Goal: Task Accomplishment & Management: Use online tool/utility

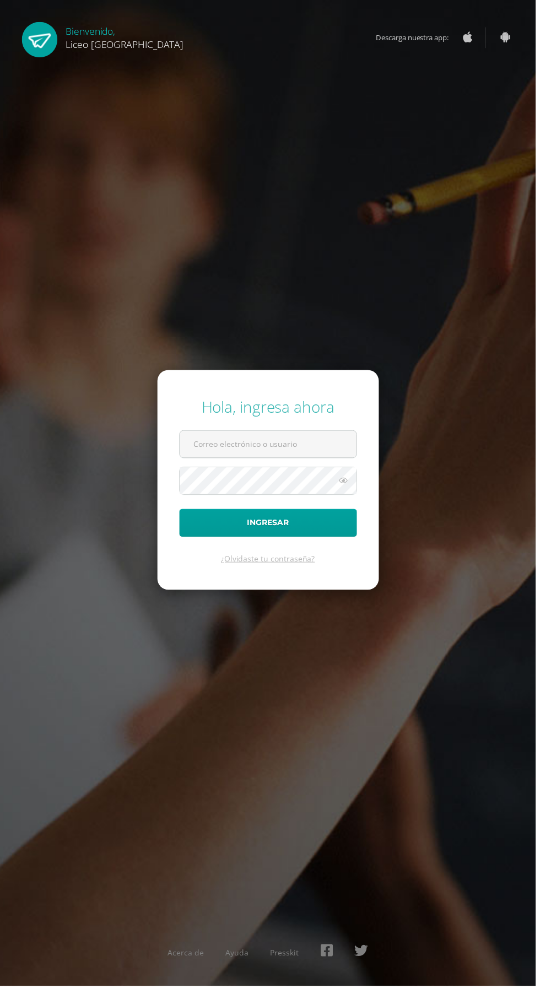
click at [201, 461] on input "text" at bounding box center [270, 447] width 178 height 27
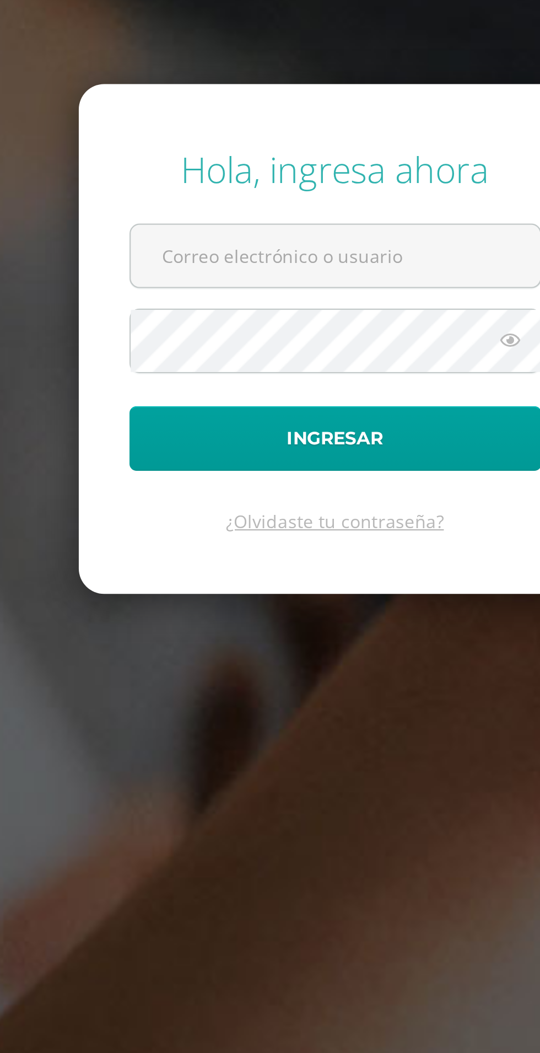
click at [198, 491] on input "text" at bounding box center [270, 477] width 178 height 27
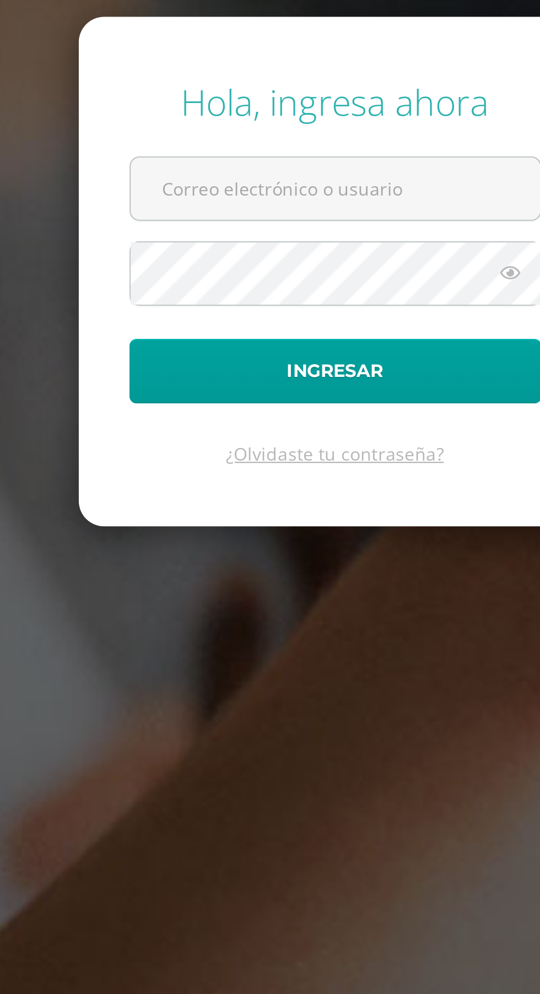
type input "[EMAIL_ADDRESS][PERSON_NAME][DOMAIN_NAME]"
click at [181, 513] on button "Ingresar" at bounding box center [270, 527] width 179 height 28
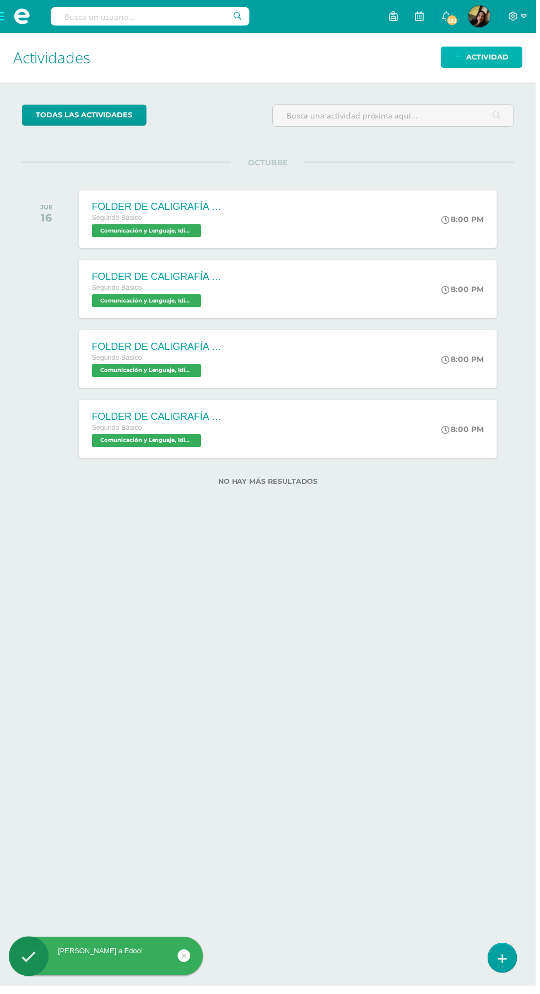
click at [494, 57] on span "Actividad" at bounding box center [491, 57] width 42 height 20
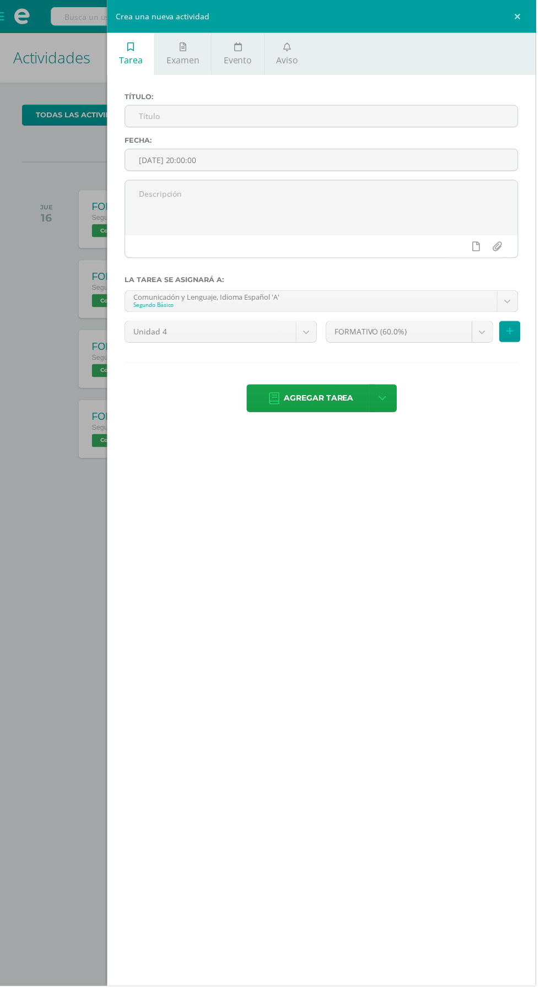
click at [289, 61] on span "Aviso" at bounding box center [289, 61] width 22 height 12
